Goal: Information Seeking & Learning: Learn about a topic

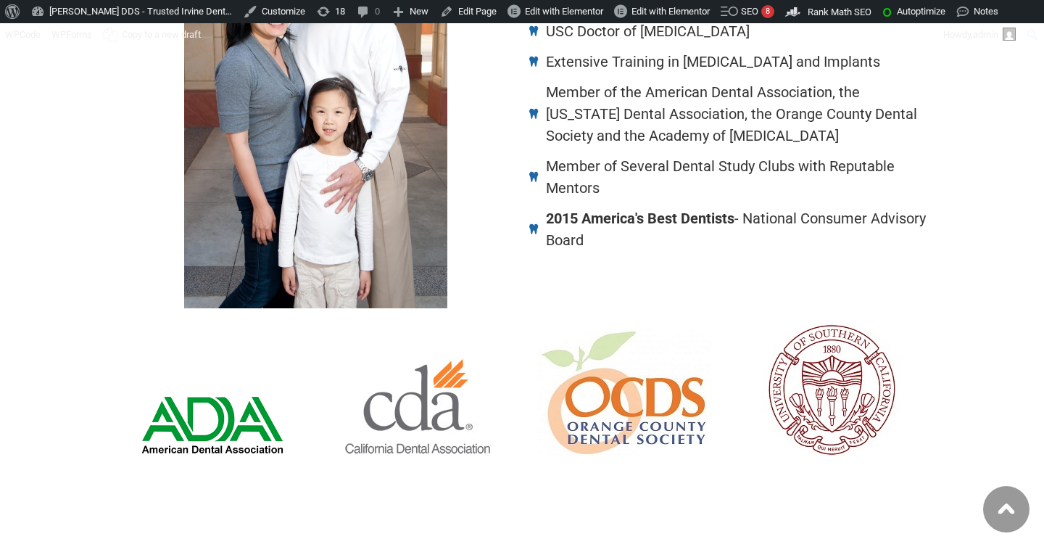
scroll to position [989, 0]
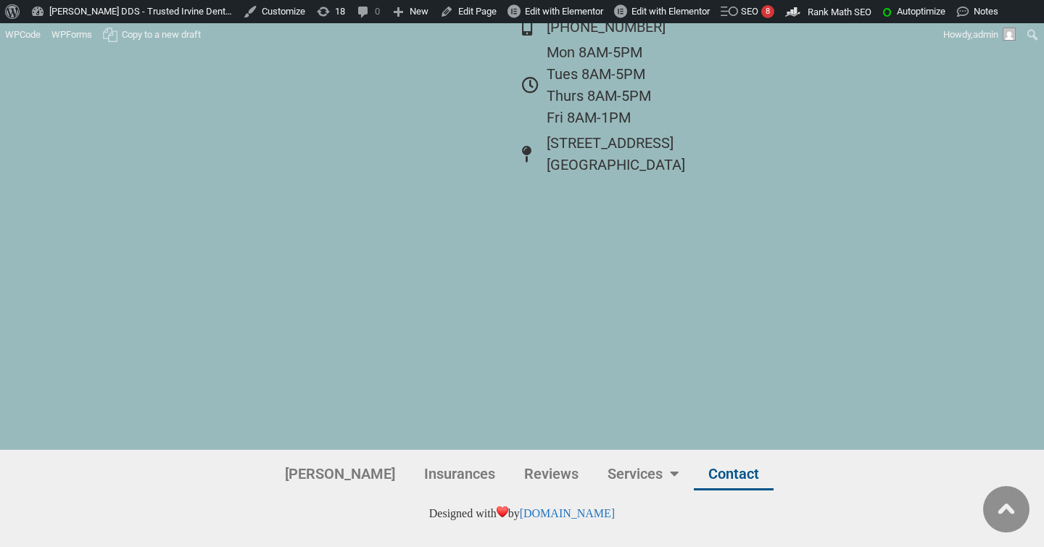
scroll to position [5796, 0]
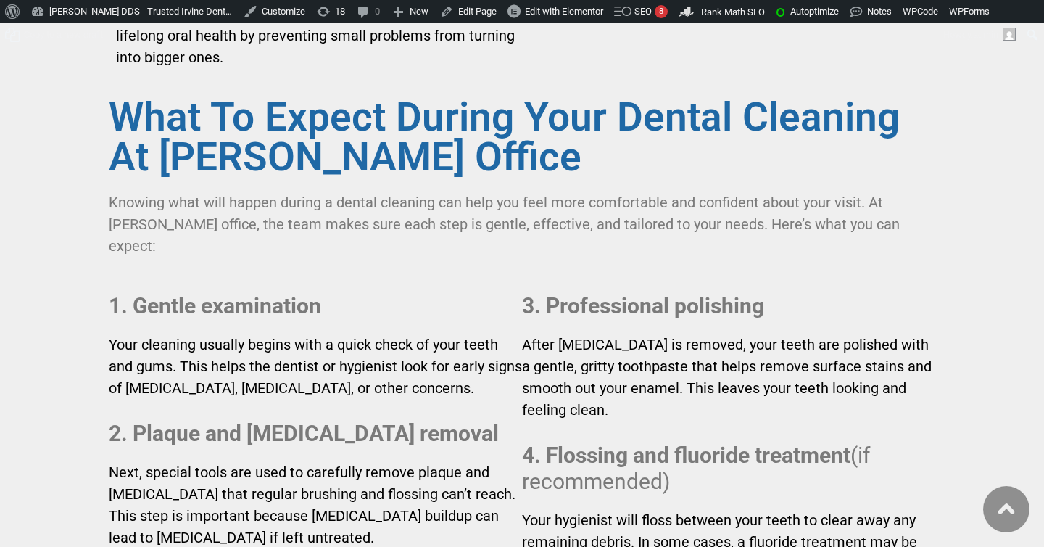
scroll to position [4659, 0]
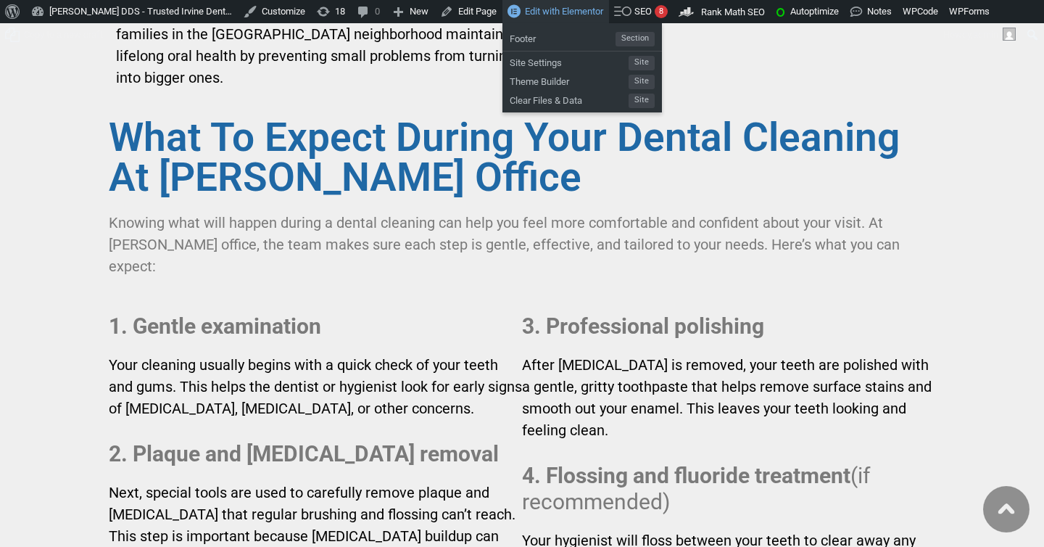
click at [575, 12] on span "Edit with Elementor" at bounding box center [564, 11] width 78 height 11
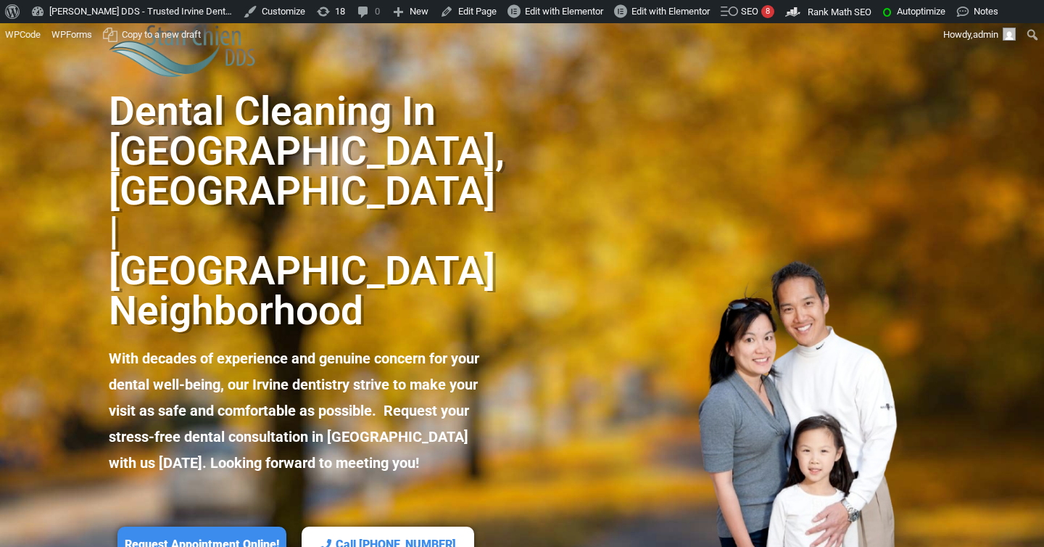
scroll to position [130, 0]
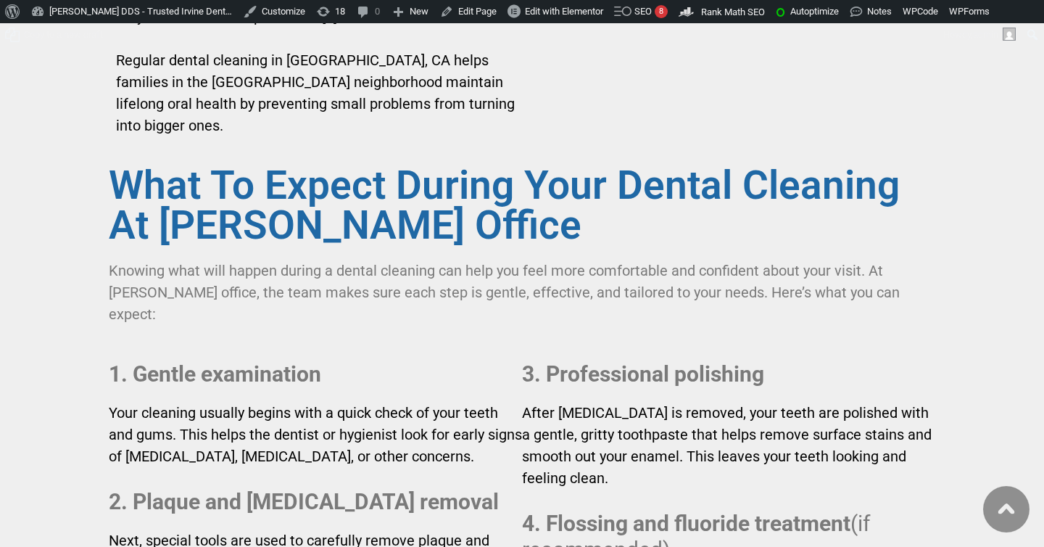
scroll to position [4597, 0]
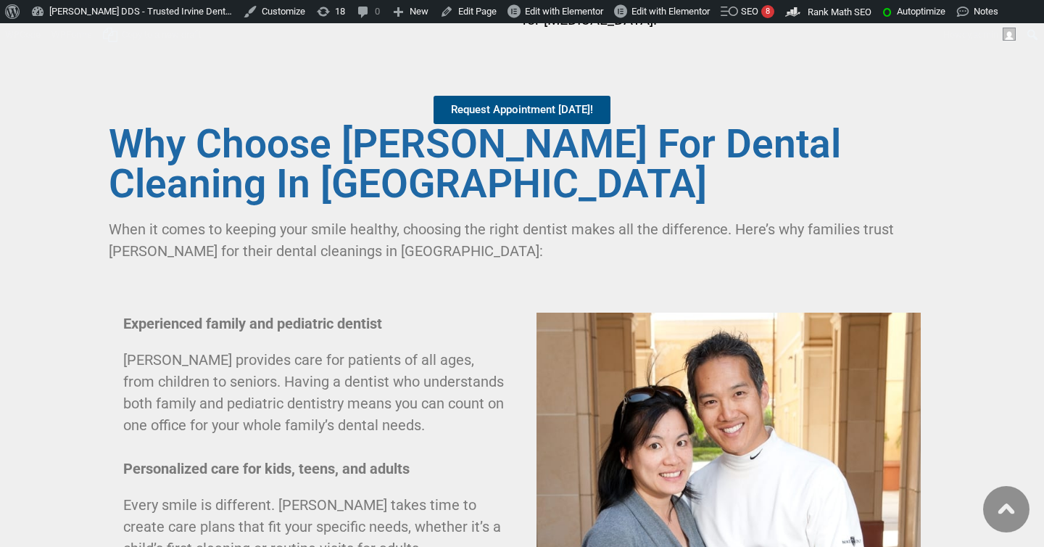
scroll to position [5252, 0]
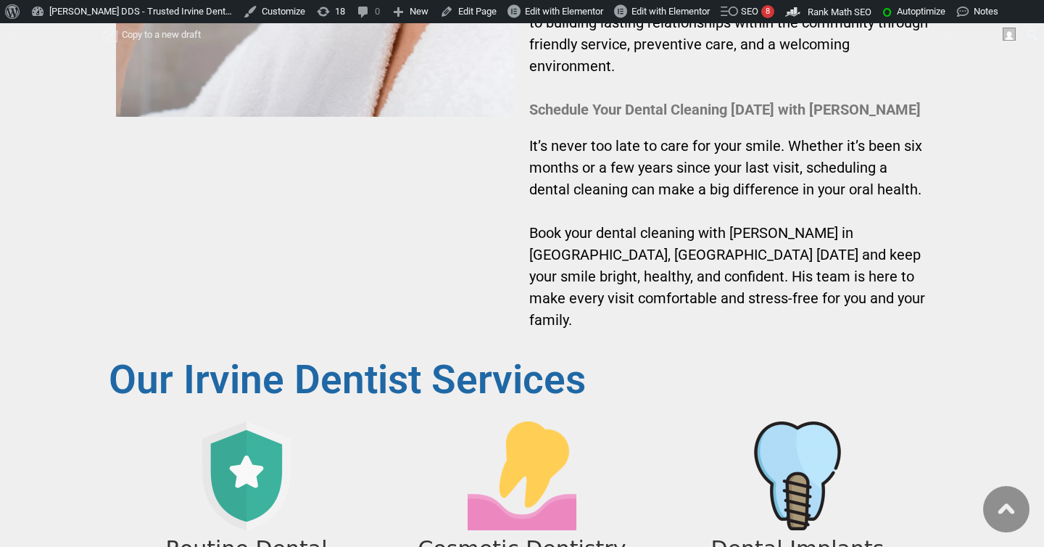
scroll to position [6933, 0]
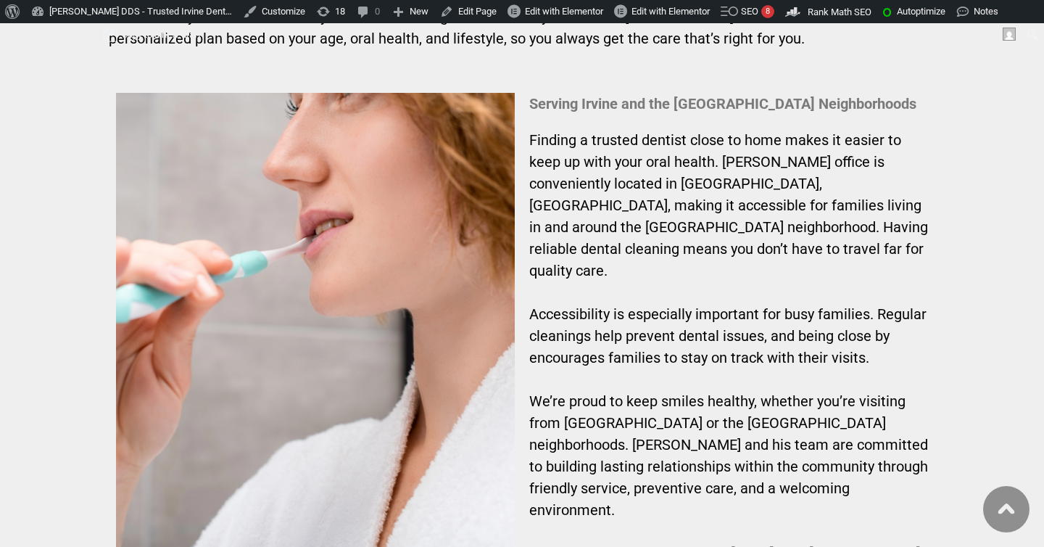
scroll to position [6592, 0]
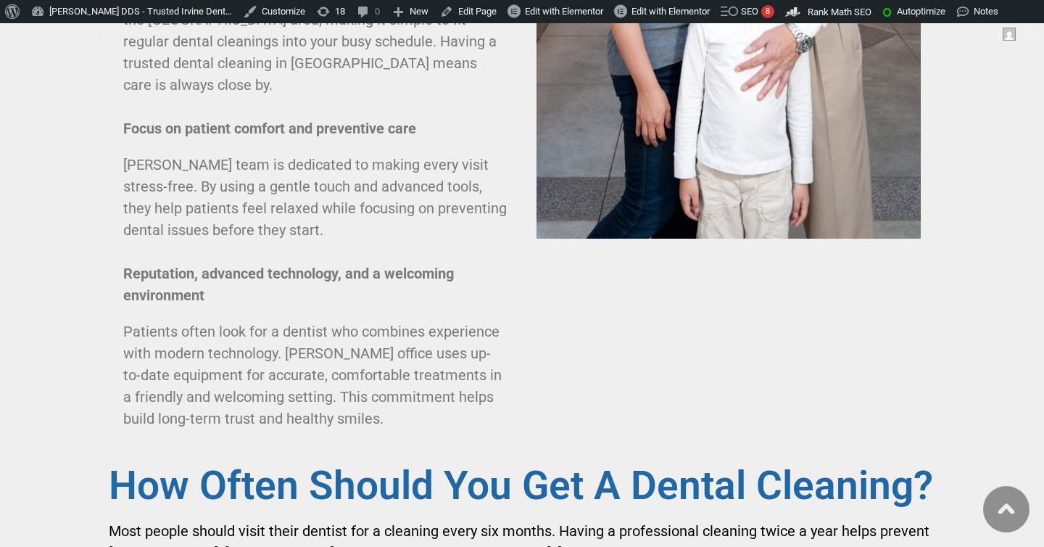
scroll to position [5835, 0]
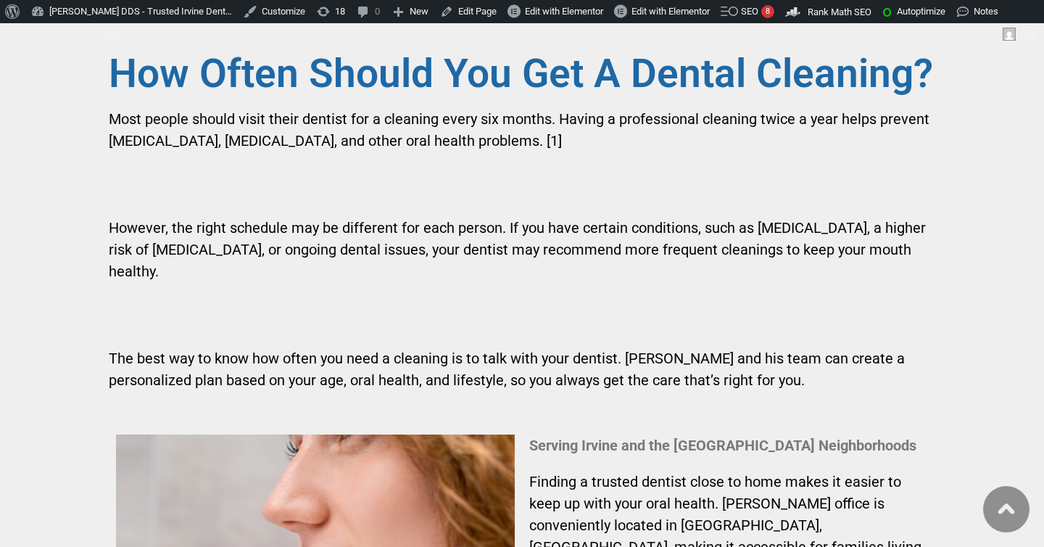
scroll to position [6278, 0]
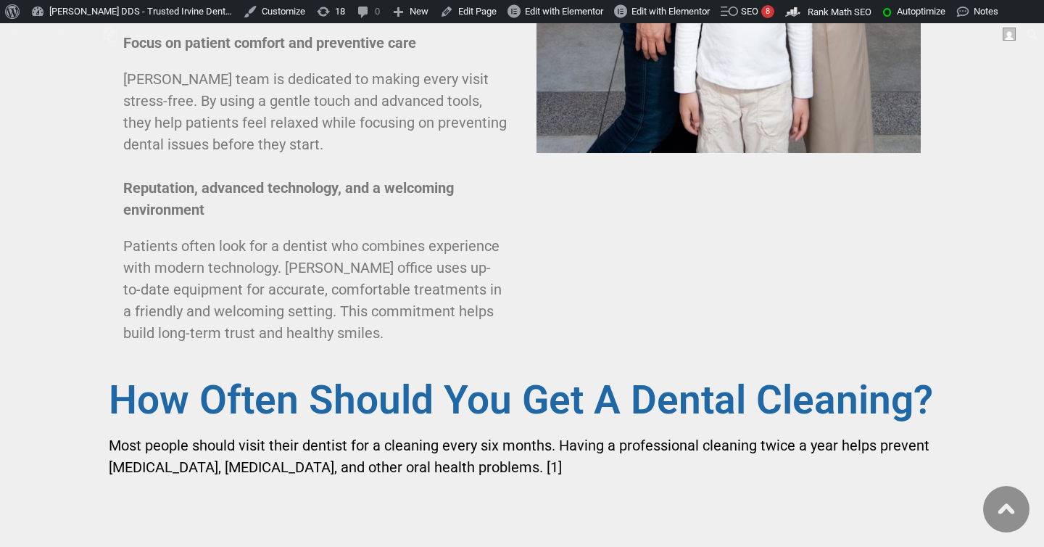
scroll to position [6288, 0]
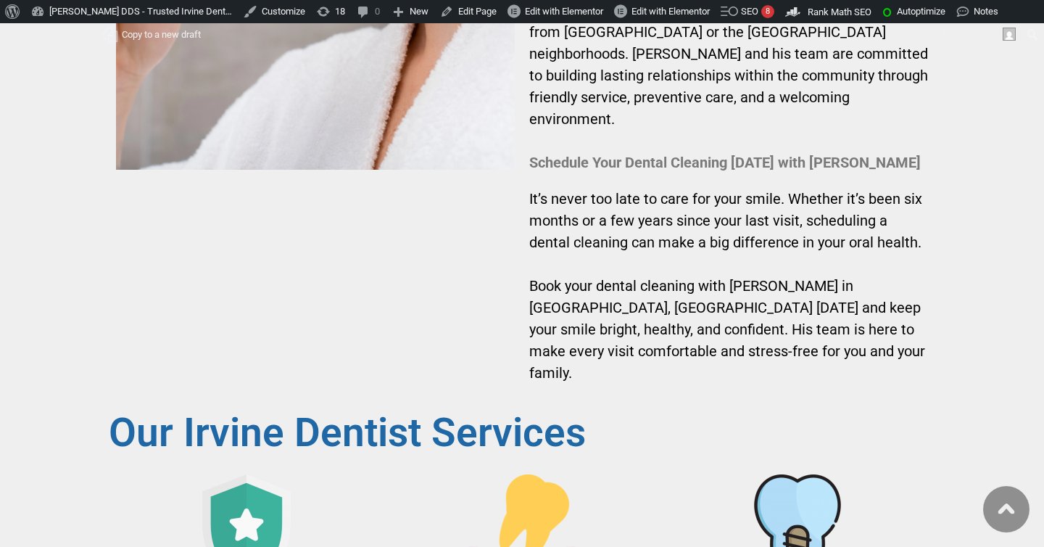
scroll to position [6985, 0]
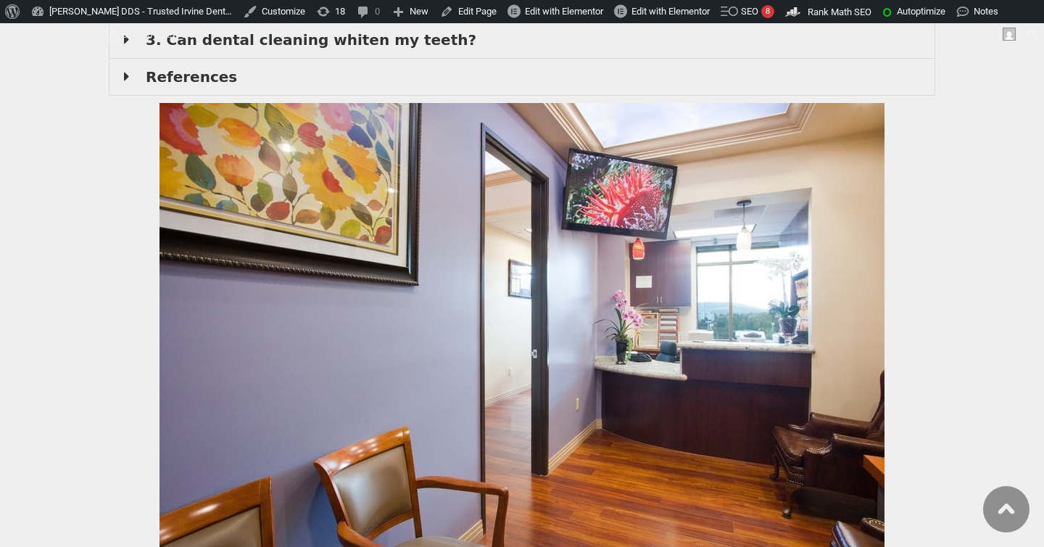
scroll to position [8603, 0]
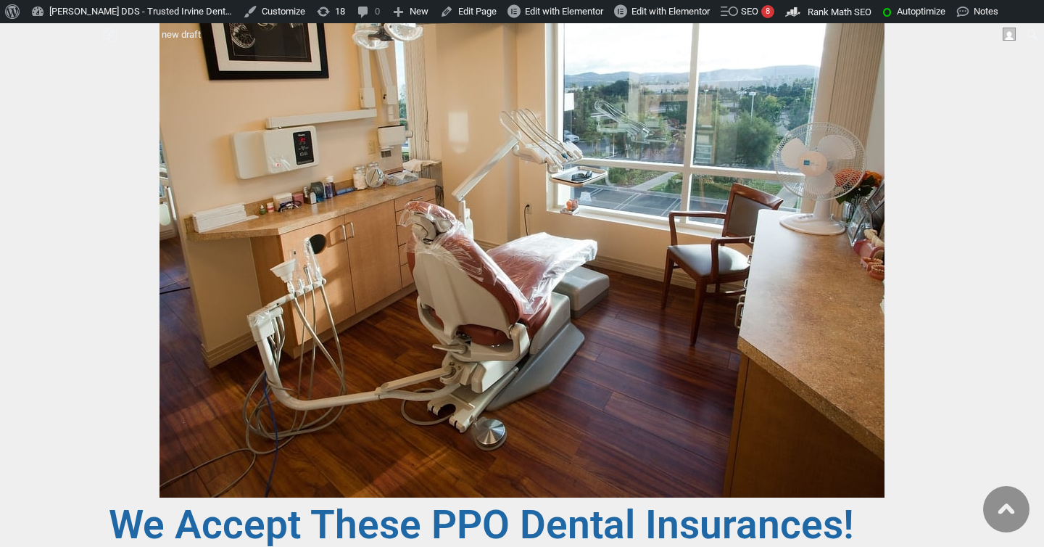
scroll to position [0, 0]
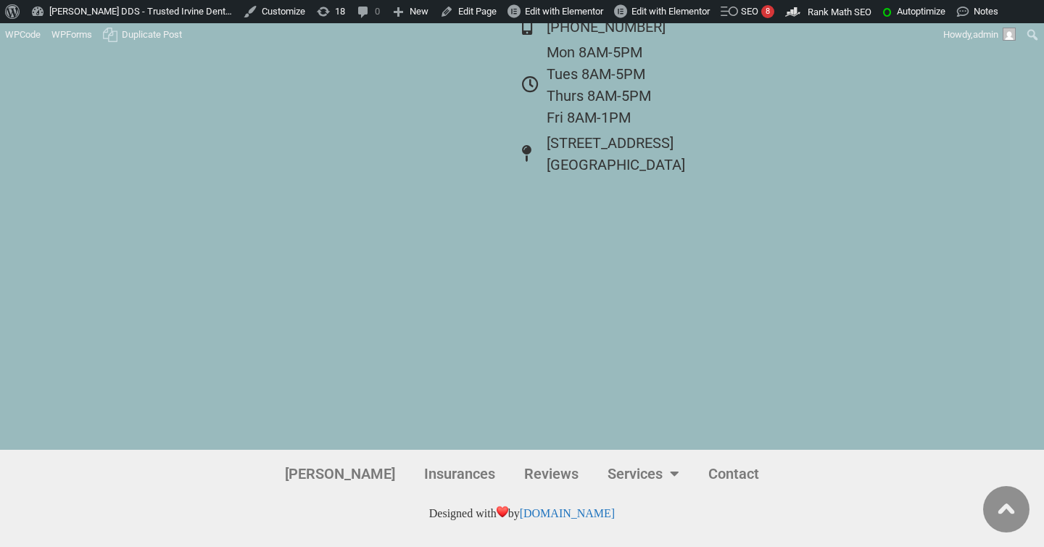
scroll to position [9636, 0]
